Goal: Find specific page/section

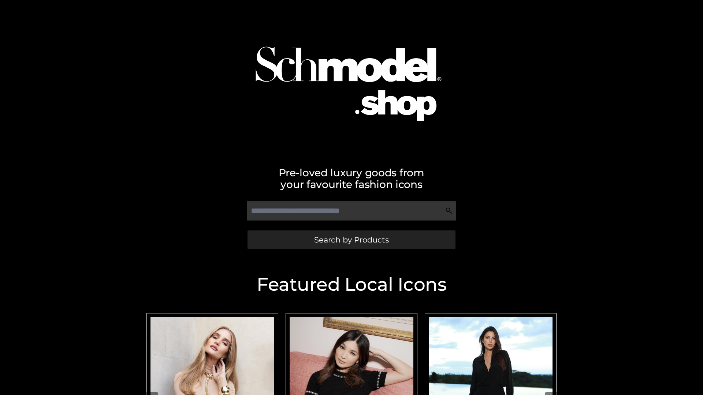
click at [351, 240] on span "Search by Products" at bounding box center [351, 240] width 75 height 8
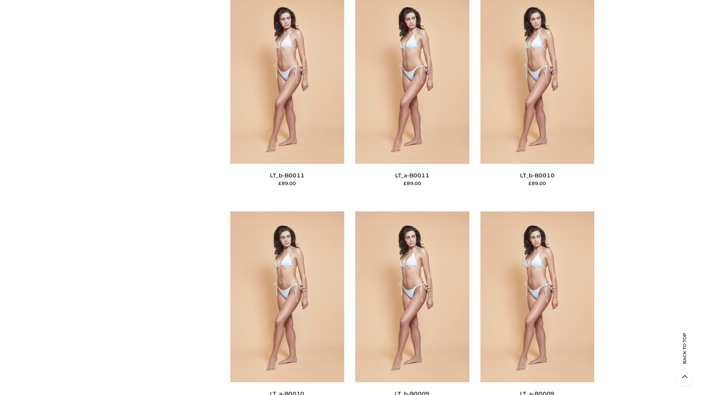
scroll to position [3288, 0]
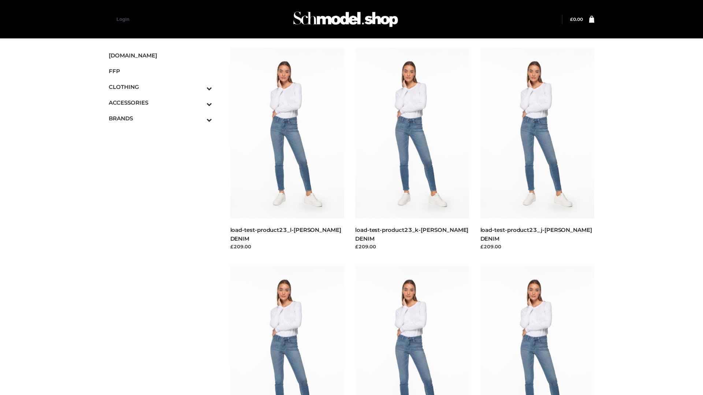
scroll to position [642, 0]
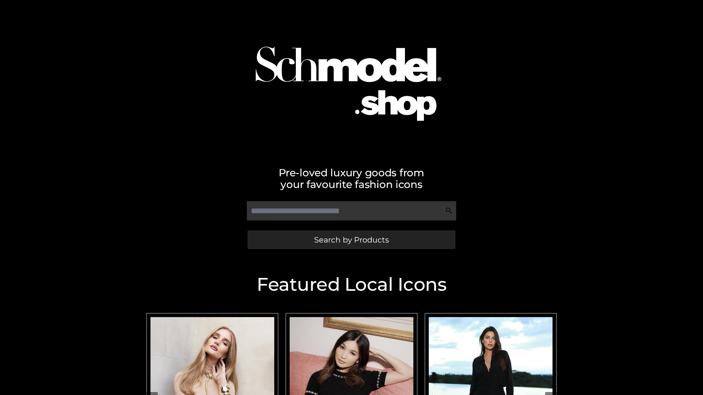
click at [351, 240] on span "Search by Products" at bounding box center [351, 240] width 75 height 8
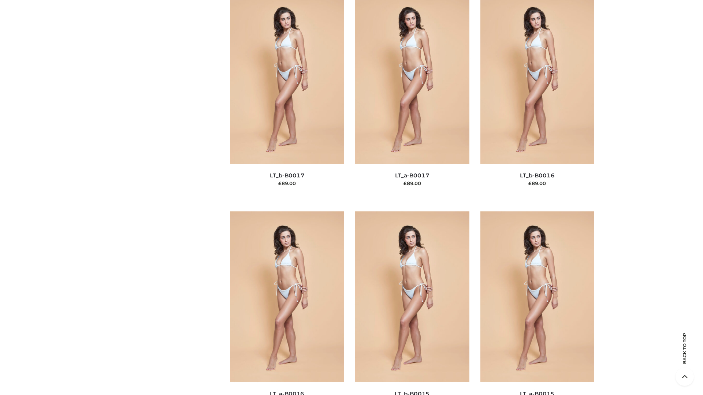
scroll to position [2406, 0]
